Goal: Information Seeking & Learning: Learn about a topic

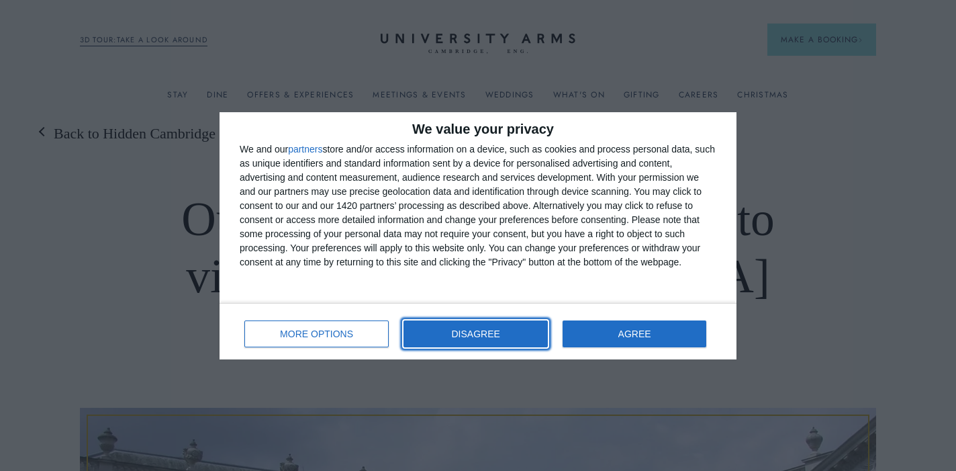
click at [467, 338] on span "DISAGREE" at bounding box center [476, 333] width 48 height 9
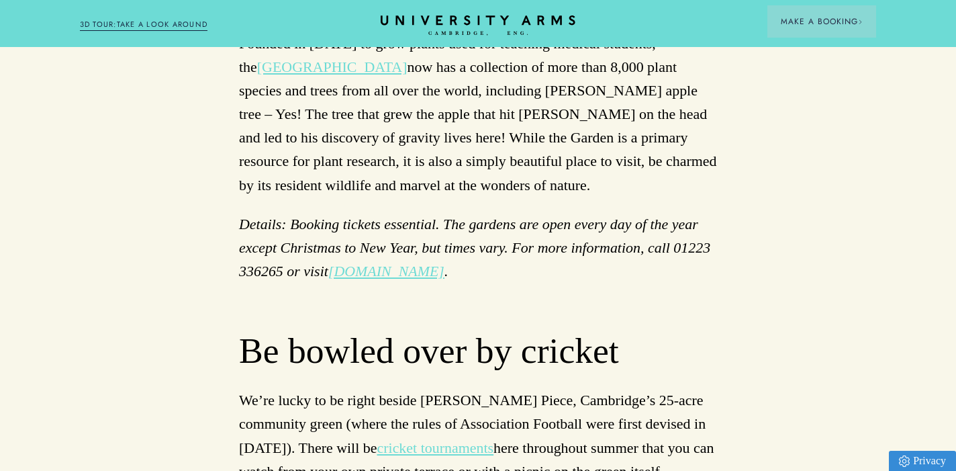
scroll to position [2677, 0]
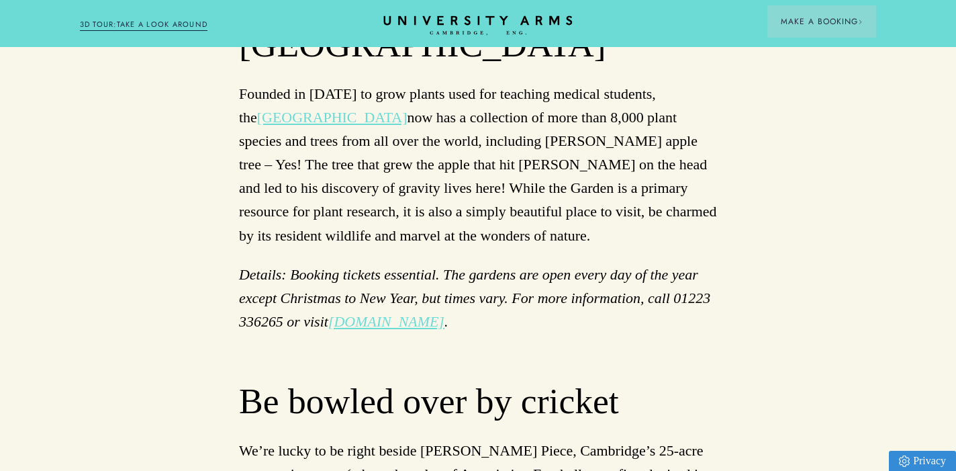
click at [457, 21] on icon "CAMBRIDGE’S LEADING LUXURY HOTEL SINCE [DATE]" at bounding box center [478, 25] width 189 height 20
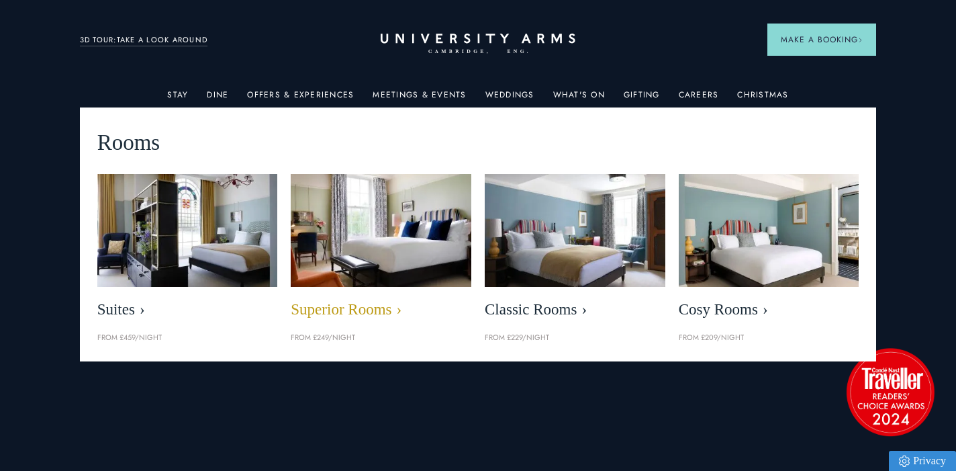
click at [385, 224] on img at bounding box center [381, 230] width 208 height 130
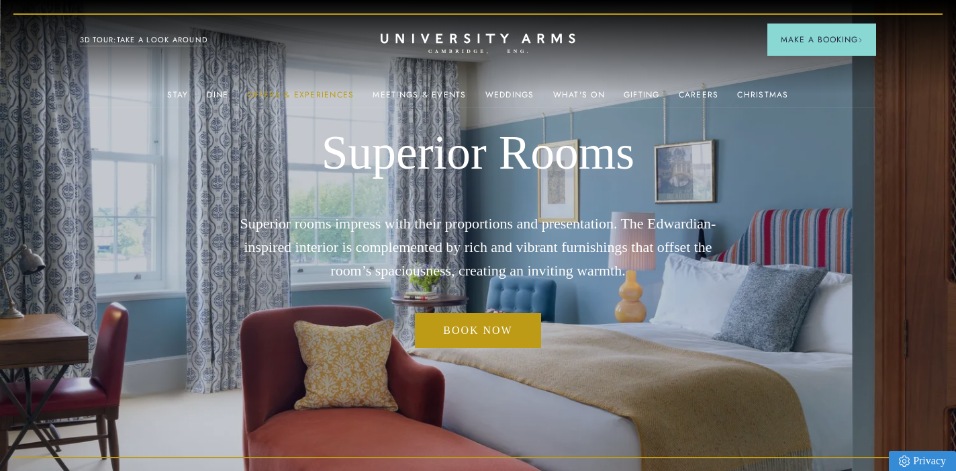
click at [306, 93] on link "Offers & Experiences" at bounding box center [300, 98] width 107 height 17
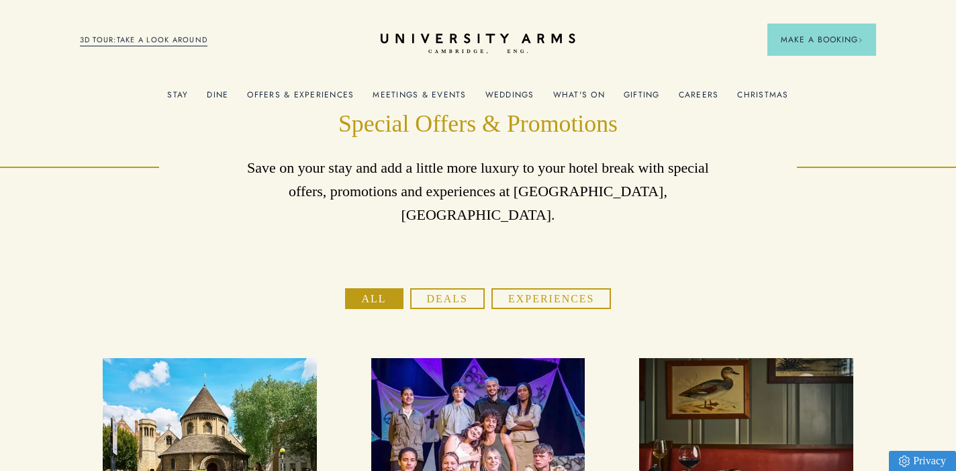
click at [320, 93] on link "Offers & Experiences" at bounding box center [300, 98] width 107 height 17
click at [336, 92] on link "Offers & Experiences" at bounding box center [300, 98] width 107 height 17
click at [579, 93] on link "What's On" at bounding box center [579, 98] width 52 height 17
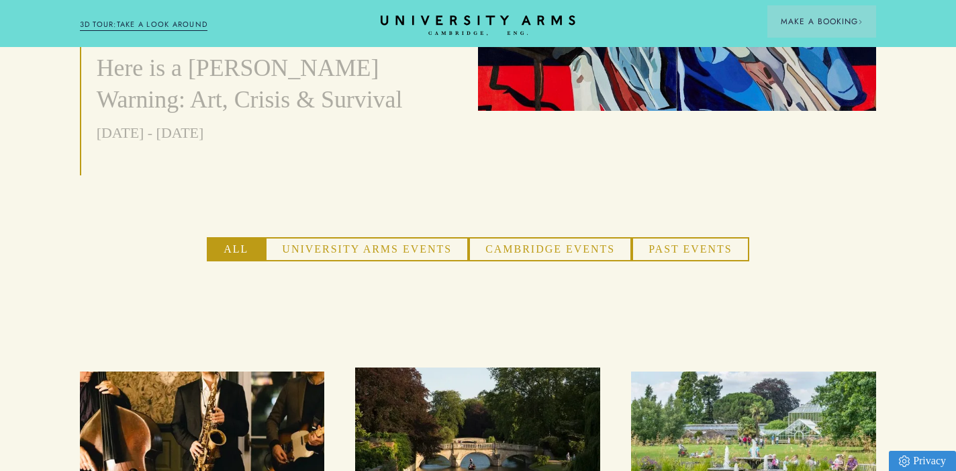
scroll to position [772, 0]
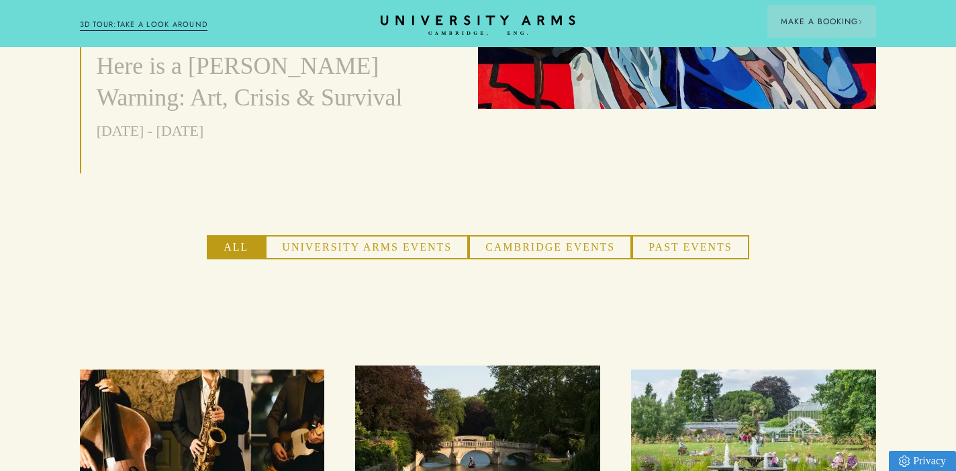
click at [505, 238] on button "Cambridge Events" at bounding box center [550, 247] width 163 height 24
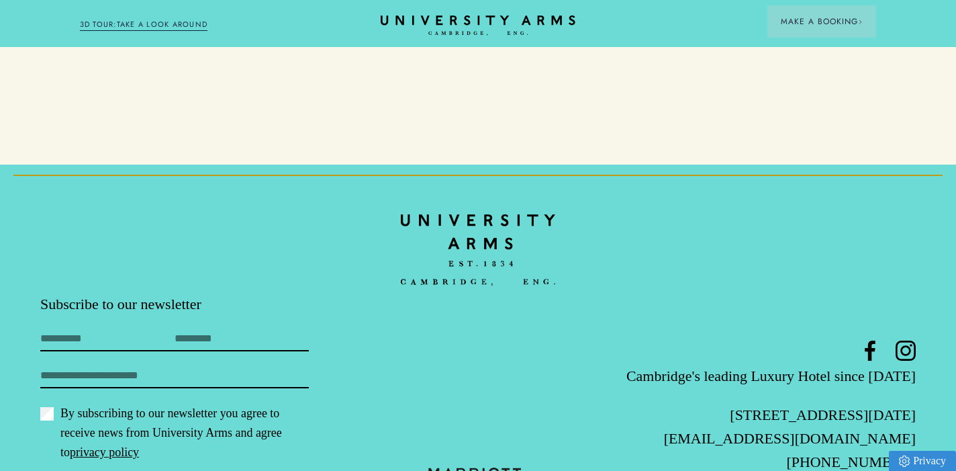
scroll to position [2162, 0]
